Goal: Transaction & Acquisition: Register for event/course

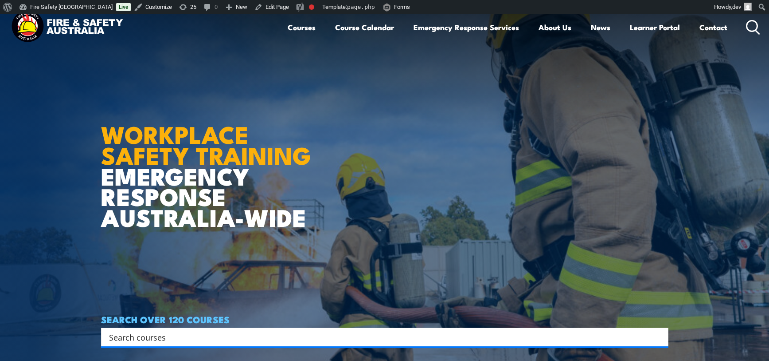
click at [170, 93] on article "WORKPLACE SAFETY TRAINING EMERGENCY RESPONSE AUSTRALIA-WIDE SEARCH OVER 120 COU…" at bounding box center [385, 194] width 568 height 361
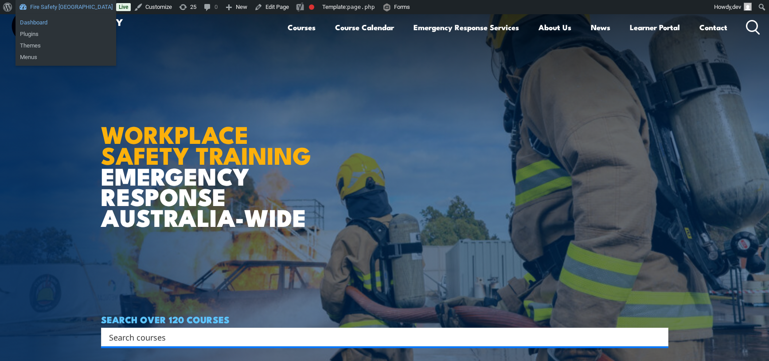
click at [49, 22] on link "Dashboard" at bounding box center [66, 23] width 101 height 12
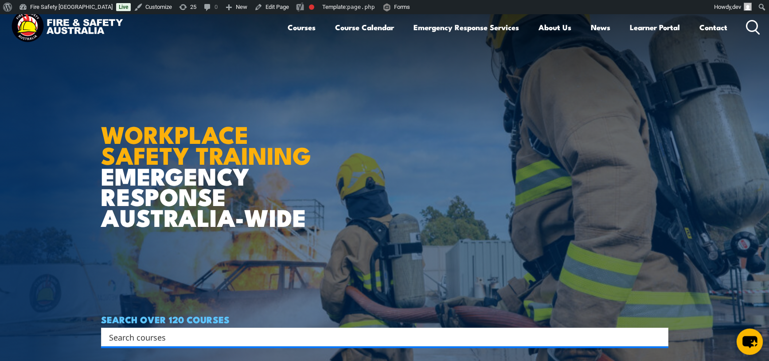
click at [750, 343] on icon "chat-button" at bounding box center [750, 342] width 15 height 12
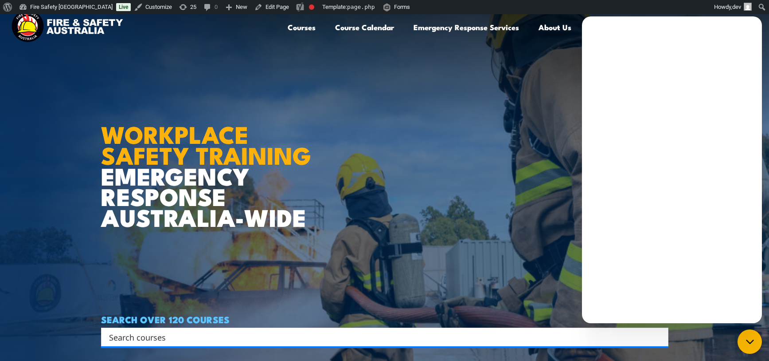
click at [548, 223] on article "WORKPLACE SAFETY TRAINING EMERGENCY RESPONSE AUSTRALIA-WIDE SEARCH OVER 120 COU…" at bounding box center [385, 194] width 568 height 361
click at [483, 178] on article "WORKPLACE SAFETY TRAINING EMERGENCY RESPONSE AUSTRALIA-WIDE SEARCH OVER 120 COU…" at bounding box center [385, 194] width 568 height 361
click at [486, 172] on article "WORKPLACE SAFETY TRAINING EMERGENCY RESPONSE AUSTRALIA-WIDE SEARCH OVER 120 COU…" at bounding box center [385, 194] width 568 height 361
drag, startPoint x: 252, startPoint y: 107, endPoint x: 130, endPoint y: 61, distance: 130.6
click at [134, 62] on article "WORKPLACE SAFETY TRAINING EMERGENCY RESPONSE AUSTRALIA-WIDE SEARCH OVER 120 COU…" at bounding box center [385, 194] width 568 height 361
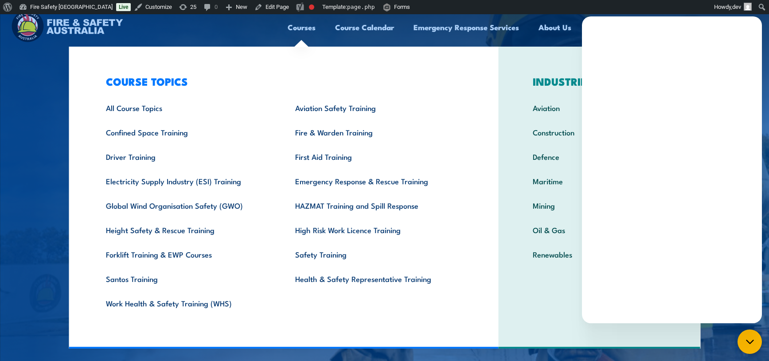
click at [294, 26] on link "Courses" at bounding box center [302, 28] width 28 height 24
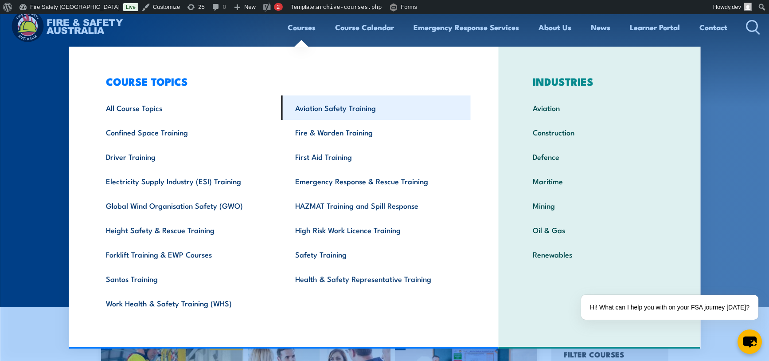
click at [325, 114] on link "Aviation Safety Training" at bounding box center [376, 107] width 189 height 24
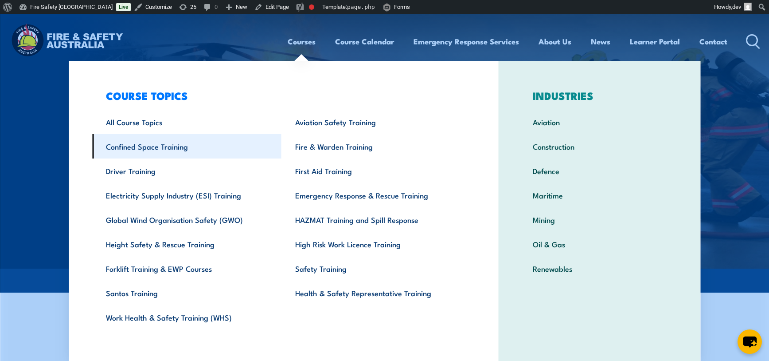
click at [138, 143] on link "Confined Space Training" at bounding box center [186, 146] width 189 height 24
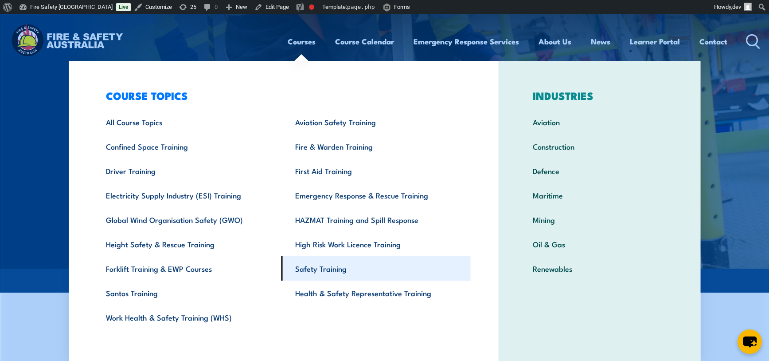
click at [305, 267] on link "Safety Training" at bounding box center [376, 268] width 189 height 24
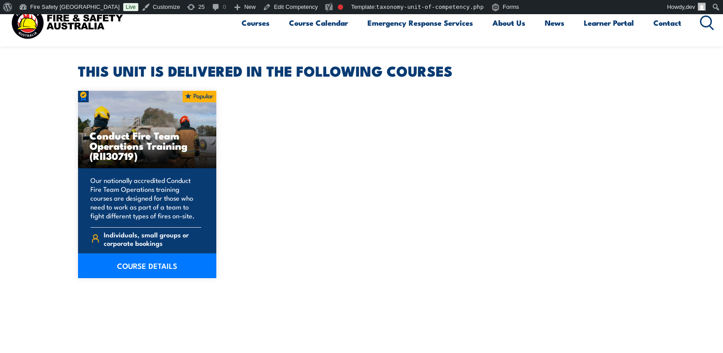
scroll to position [260, 0]
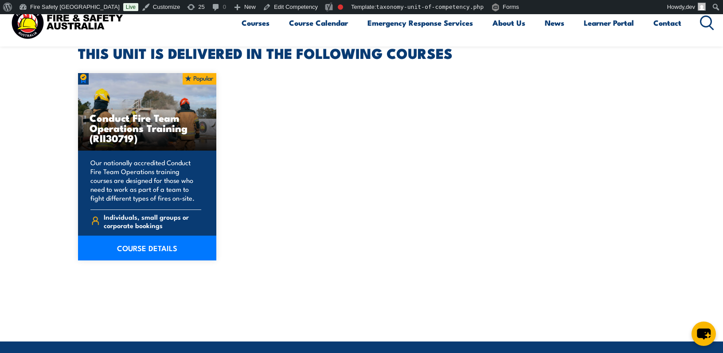
click at [258, 157] on div "Conduct Fire Team Operations Training (RII30719) Our nationally accredited Cond…" at bounding box center [362, 167] width 568 height 188
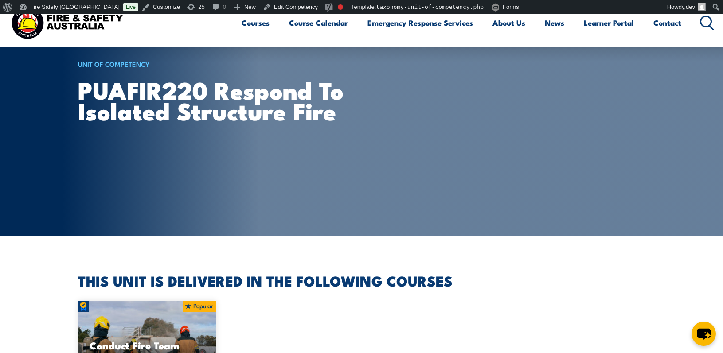
scroll to position [0, 0]
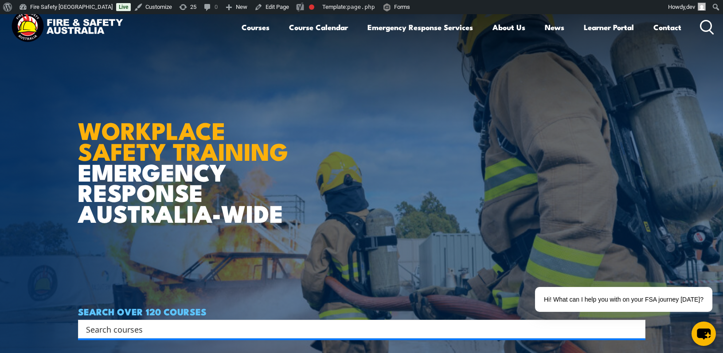
click at [89, 25] on img at bounding box center [67, 27] width 116 height 38
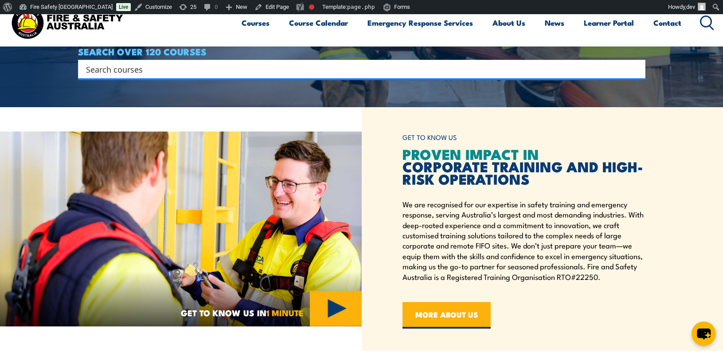
scroll to position [205, 0]
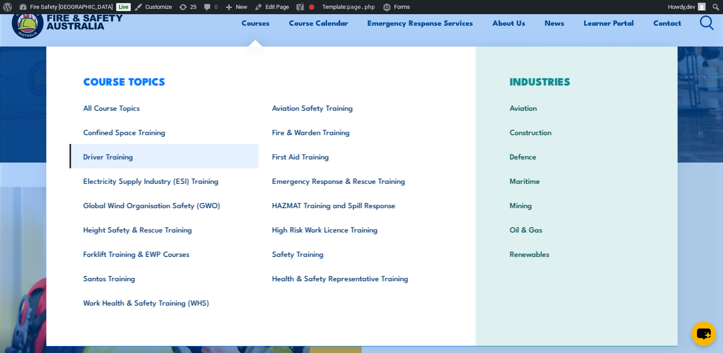
click at [124, 157] on link "Driver Training" at bounding box center [163, 156] width 189 height 24
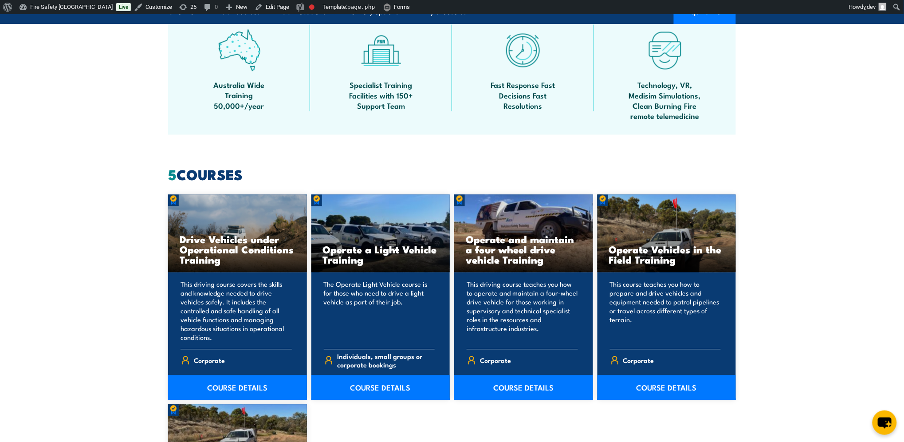
scroll to position [606, 0]
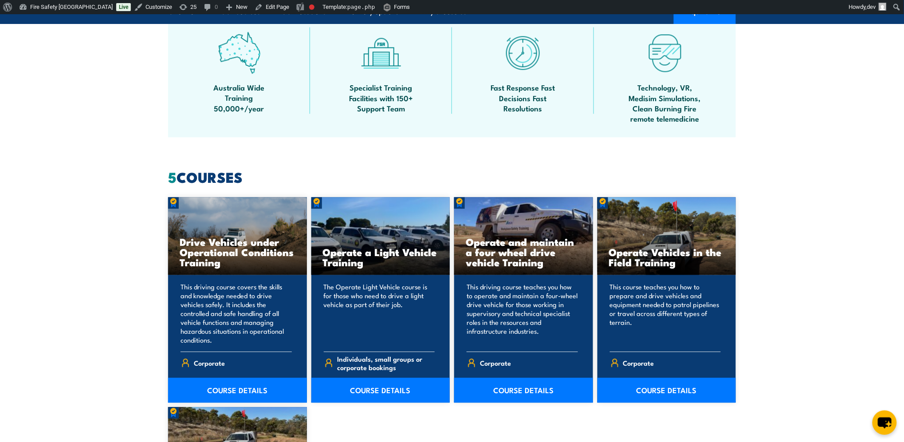
click at [77, 174] on section "5 COURSES Drive Vehicles under Operational Conditions Training Corporate" at bounding box center [452, 407] width 904 height 475
click at [35, 180] on section "5 COURSES Drive Vehicles under Operational Conditions Training Corporate" at bounding box center [452, 407] width 904 height 475
click at [723, 57] on section "Australia Wide Training 50,000+/year Specialist Training Facilities with 150+ S…" at bounding box center [452, 75] width 904 height 123
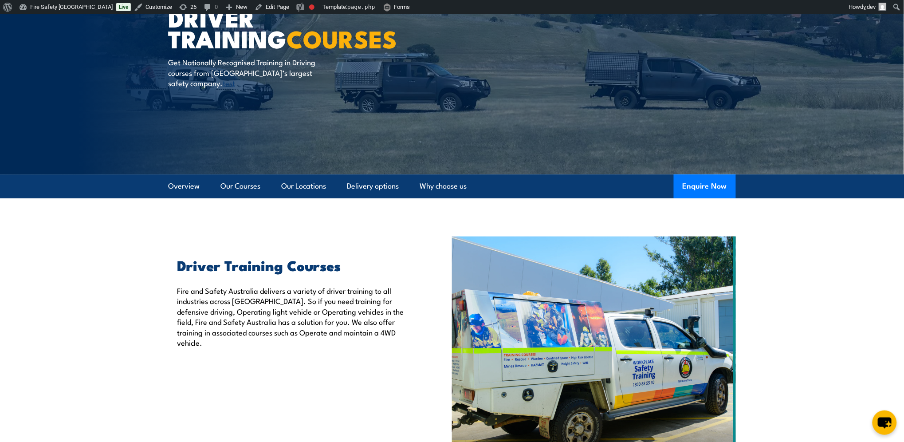
scroll to position [0, 0]
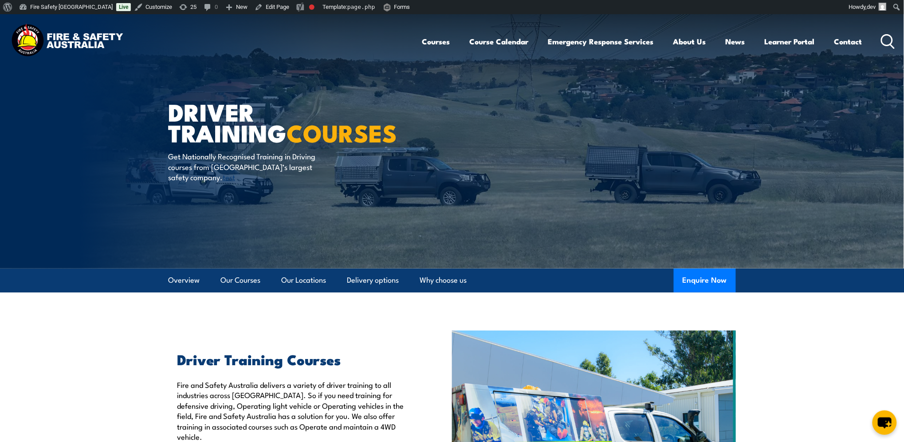
click at [431, 80] on article "Driver Training COURSES Get Nationally Recognised Training in Driving courses f…" at bounding box center [452, 141] width 568 height 254
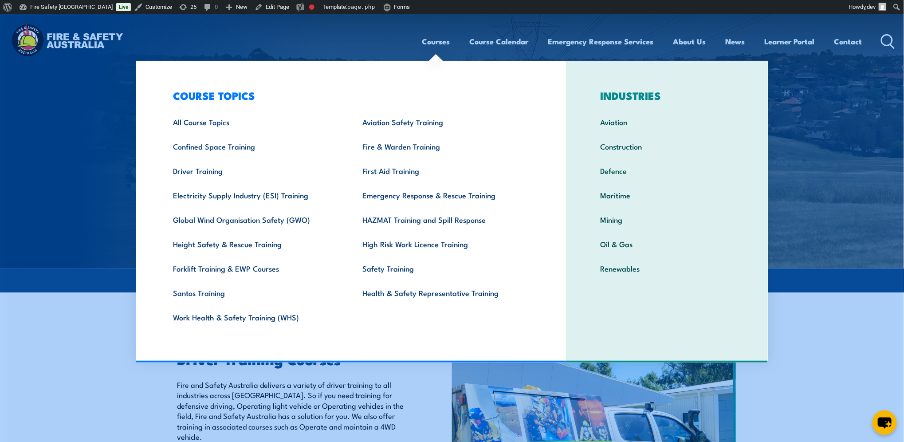
click at [435, 43] on link "Courses" at bounding box center [436, 42] width 28 height 24
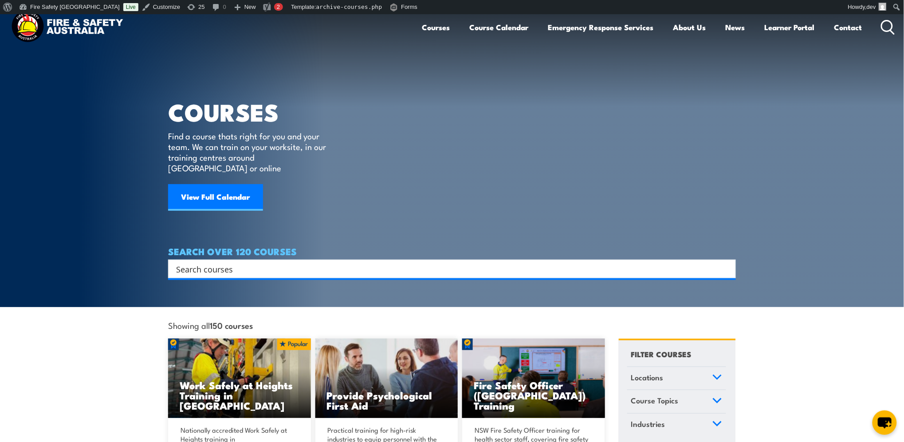
click at [25, 26] on img at bounding box center [67, 27] width 116 height 38
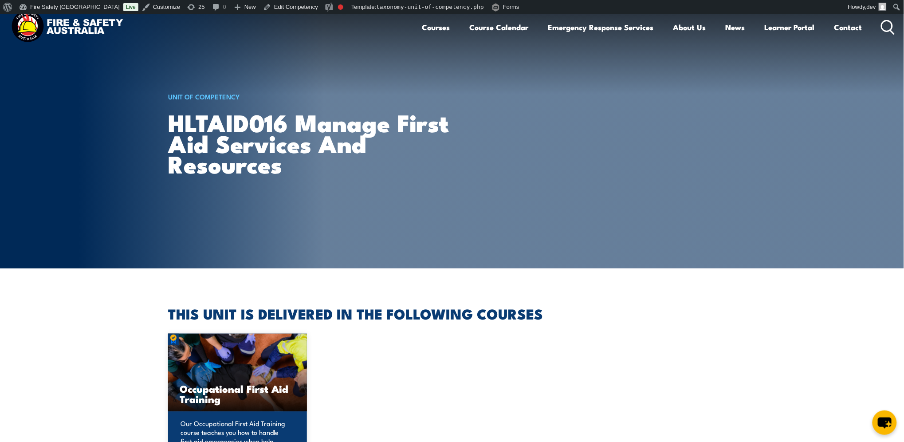
click at [79, 30] on img at bounding box center [67, 27] width 116 height 38
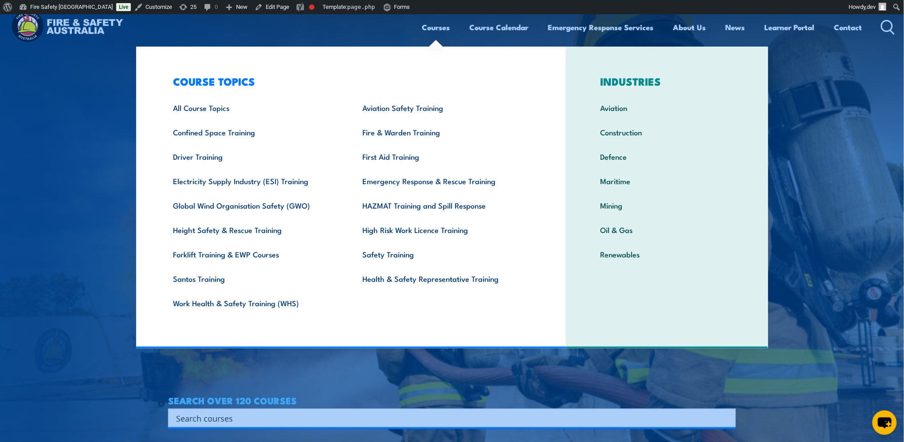
click at [80, 116] on img at bounding box center [452, 235] width 904 height 442
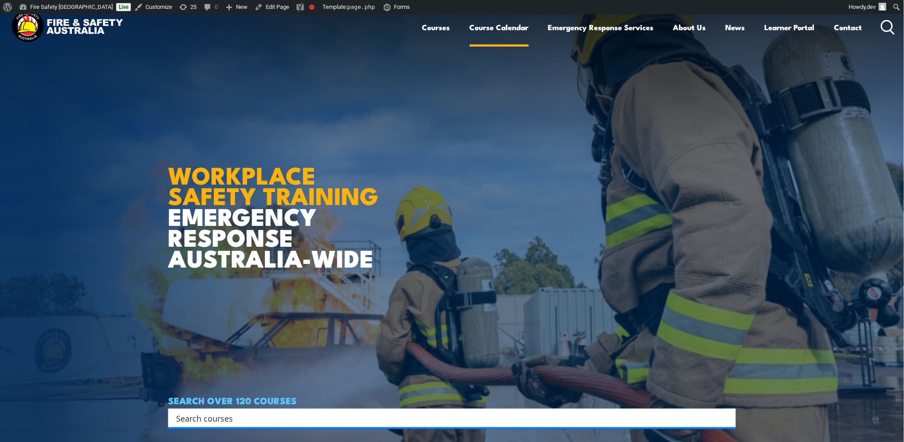
click at [504, 27] on link "Course Calendar" at bounding box center [499, 28] width 59 height 24
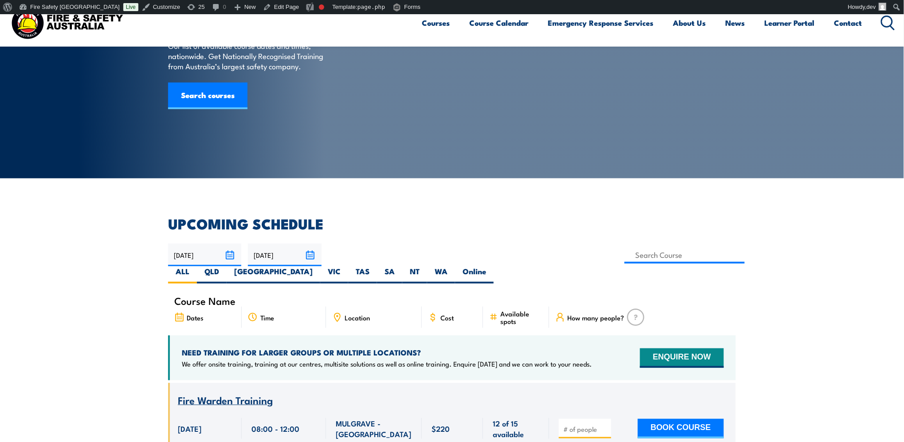
scroll to position [134, 0]
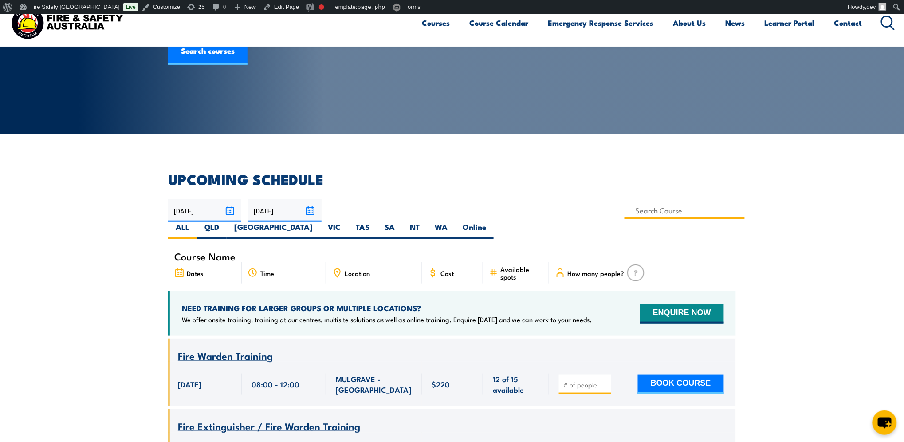
click at [624, 213] on input at bounding box center [684, 210] width 120 height 17
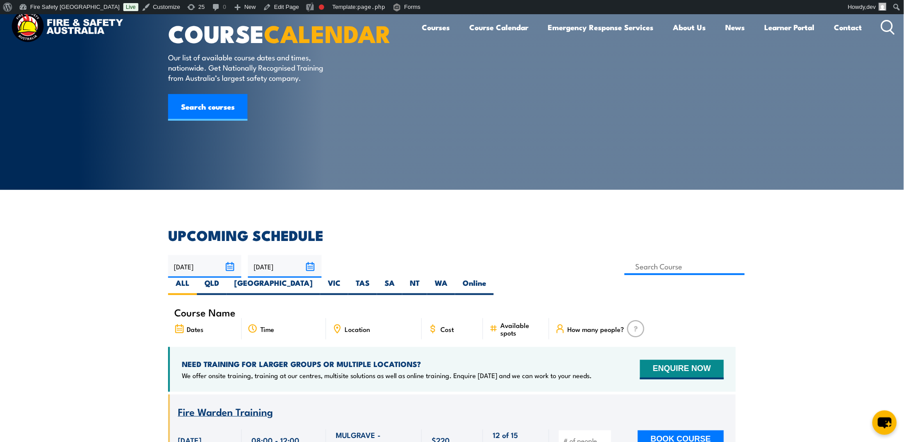
scroll to position [0, 0]
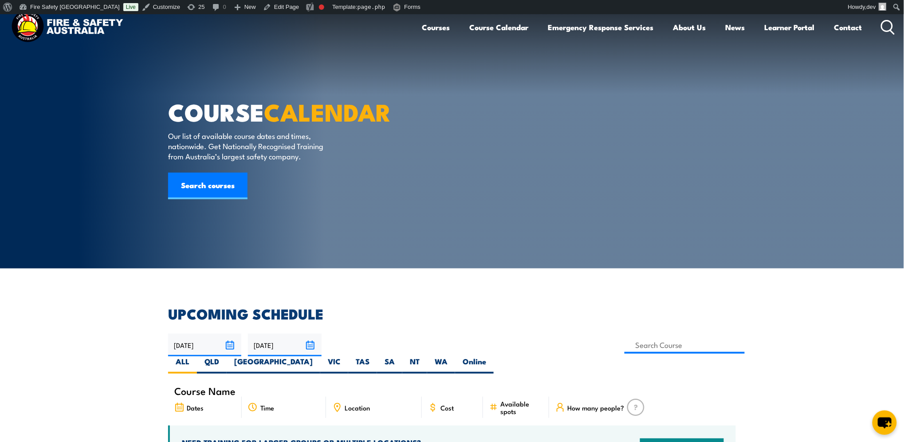
click at [486, 124] on article "COURSE CALENDAR Our list of available course dates and times, nationwide. Get N…" at bounding box center [452, 141] width 568 height 254
click at [449, 175] on article "COURSE CALENDAR Our list of available course dates and times, nationwide. Get N…" at bounding box center [452, 141] width 568 height 254
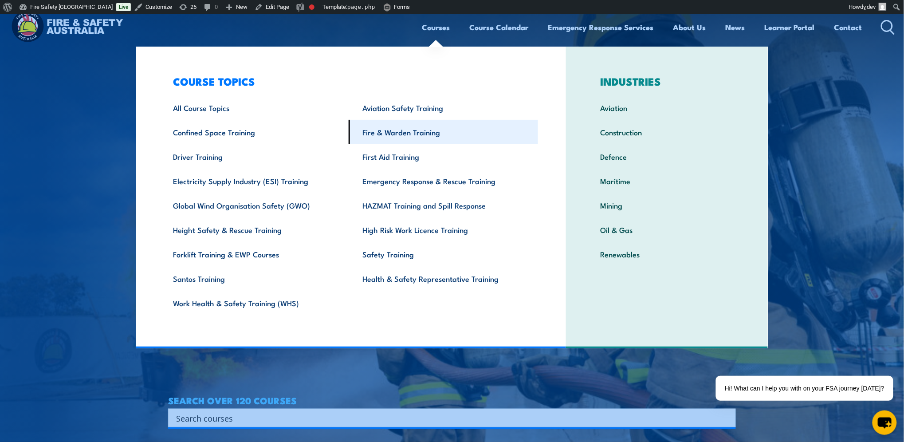
click at [381, 134] on link "Fire & Warden Training" at bounding box center [443, 132] width 189 height 24
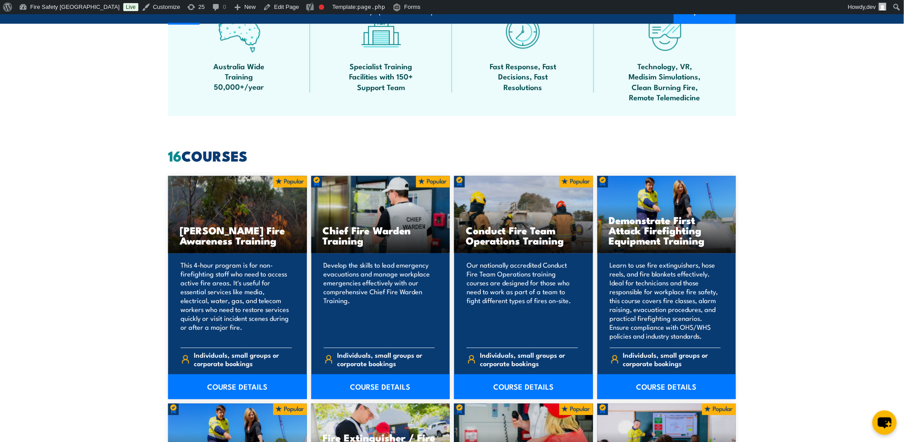
scroll to position [690, 0]
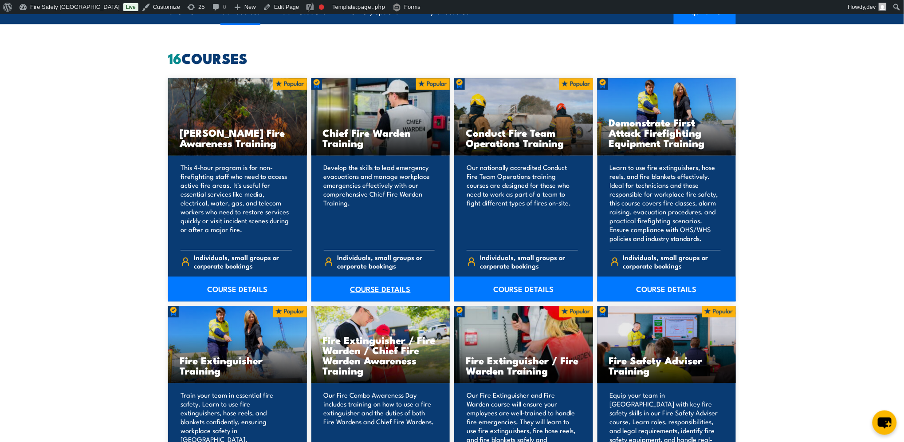
click at [395, 289] on link "COURSE DETAILS" at bounding box center [380, 288] width 139 height 25
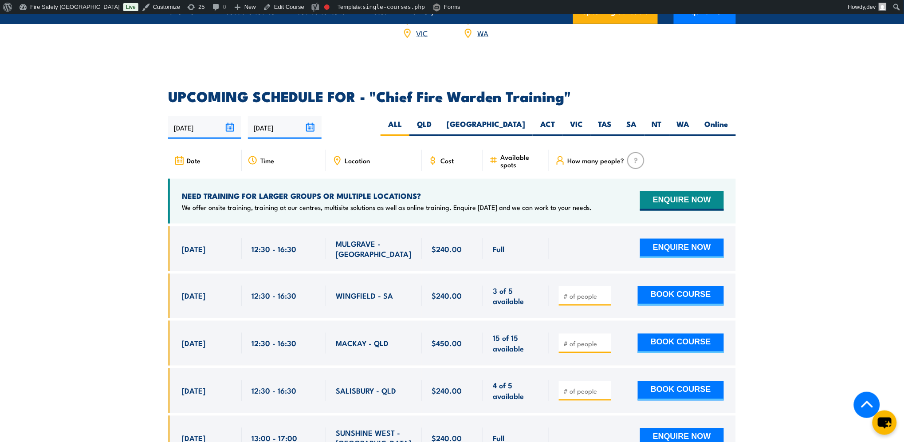
scroll to position [1569, 0]
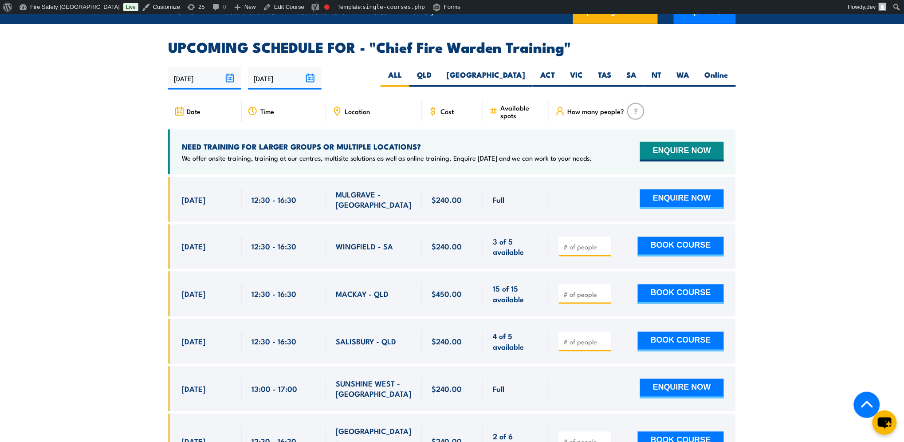
click at [578, 243] on input "number" at bounding box center [586, 247] width 44 height 9
type input "1"
click at [669, 237] on button "BOOK COURSE" at bounding box center [681, 247] width 86 height 20
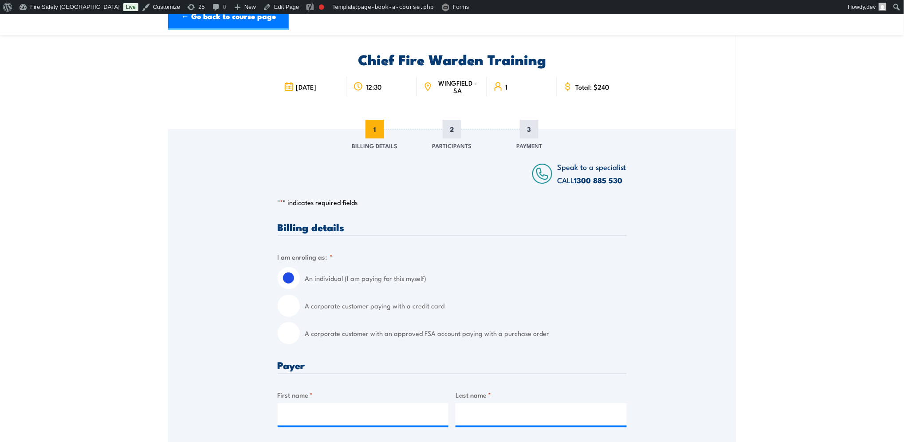
scroll to position [83, 0]
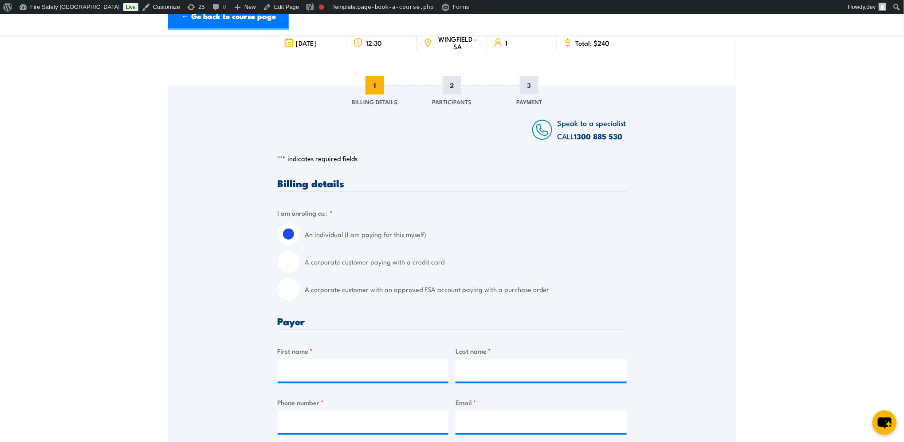
click at [284, 263] on input "A corporate customer paying with a credit card" at bounding box center [289, 262] width 22 height 22
radio input "true"
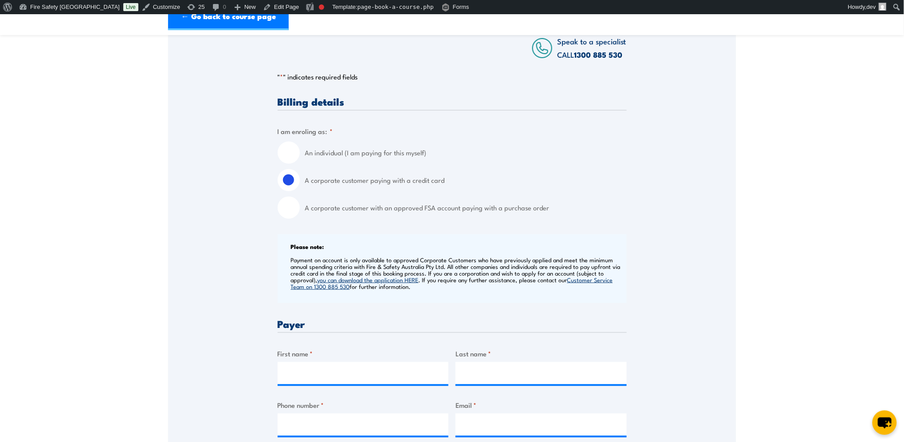
scroll to position [163, 0]
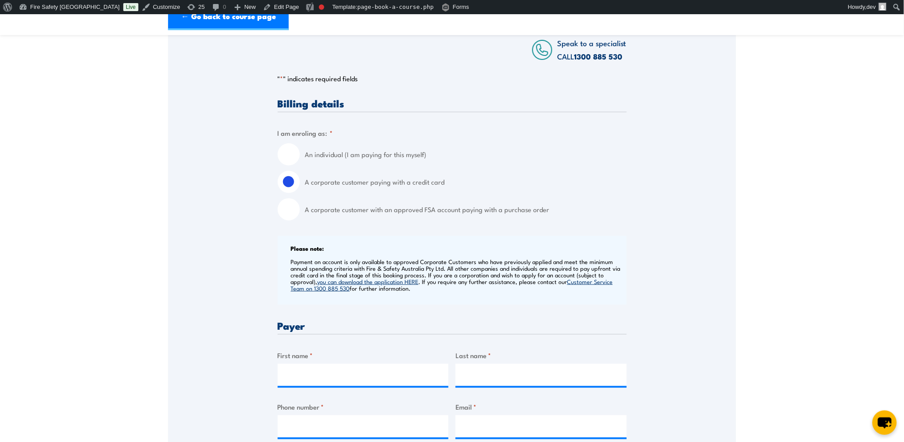
click at [288, 155] on input "An individual (I am paying for this myself)" at bounding box center [289, 154] width 22 height 22
radio input "true"
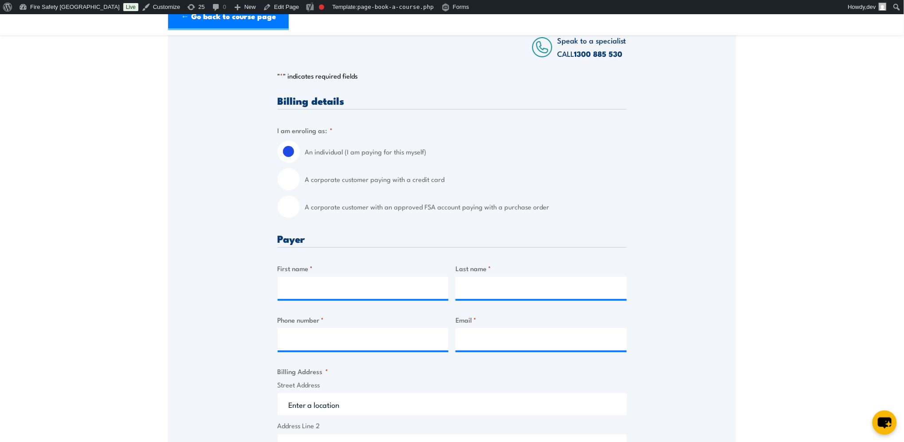
scroll to position [144, 0]
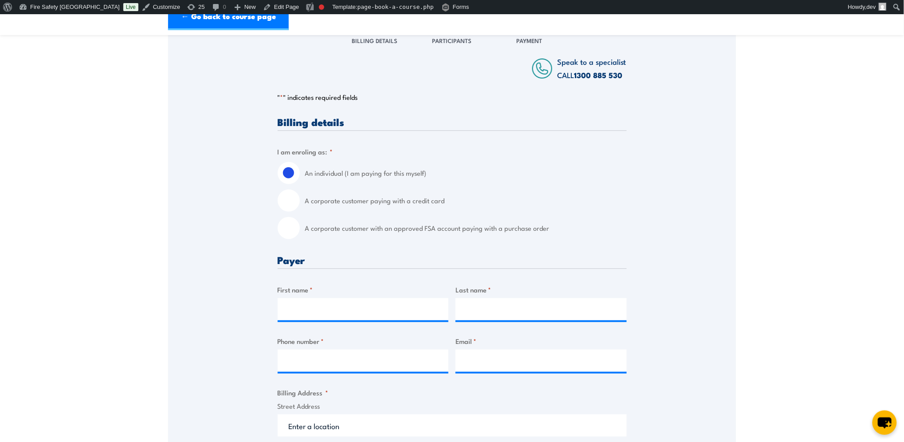
click at [274, 229] on div "Speak to a specialist CALL [PHONE_NUMBER] CALL [PHONE_NUMBER] " * " indicates r…" at bounding box center [452, 428] width 568 height 809
click at [285, 229] on input "A corporate customer with an approved FSA account paying with a purchase order" at bounding box center [289, 228] width 22 height 22
radio input "true"
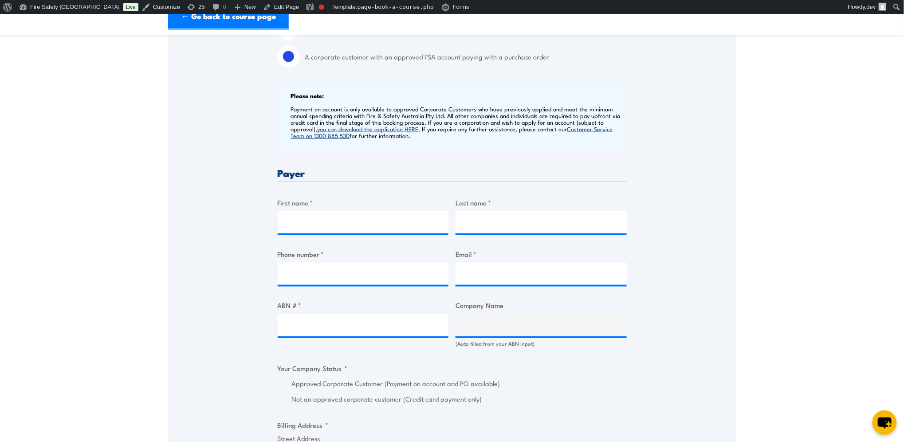
scroll to position [346, 0]
